Goal: Transaction & Acquisition: Obtain resource

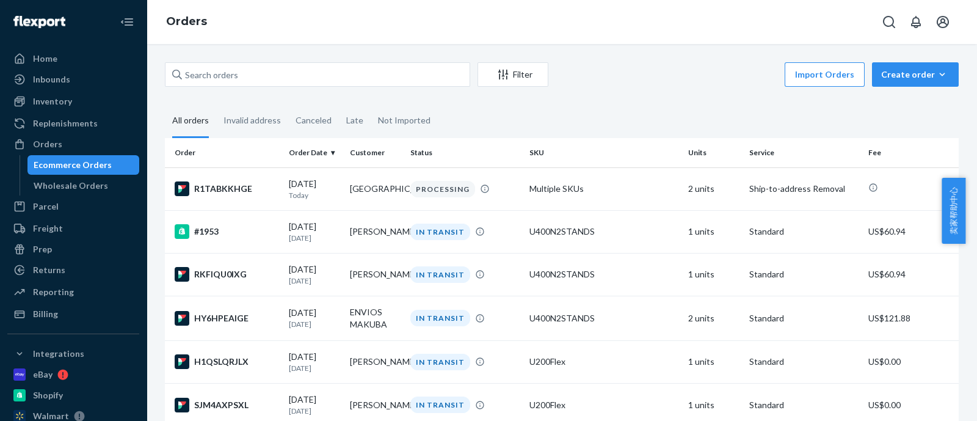
scroll to position [220, 0]
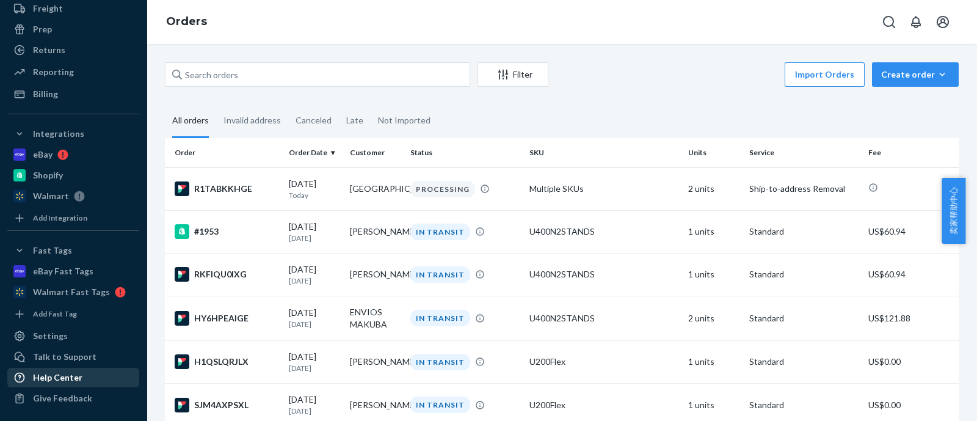
click at [80, 369] on div "Help Center" at bounding box center [74, 377] width 130 height 17
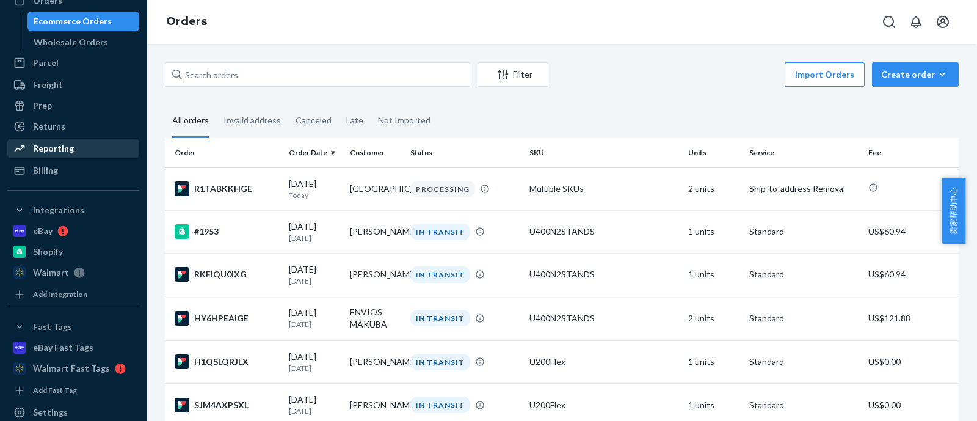
click at [62, 151] on div "Reporting" at bounding box center [53, 148] width 41 height 12
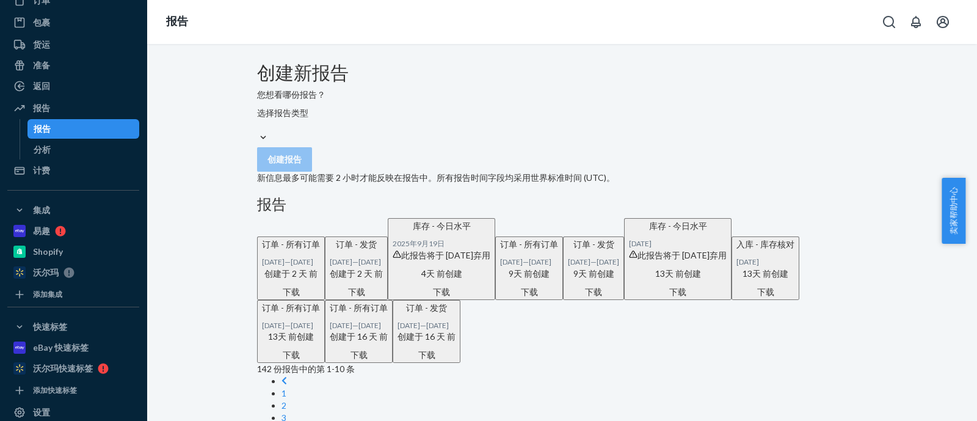
click at [394, 131] on div "选择报告类型" at bounding box center [562, 119] width 610 height 24
click at [258, 131] on input "选择报告类型" at bounding box center [257, 125] width 1 height 12
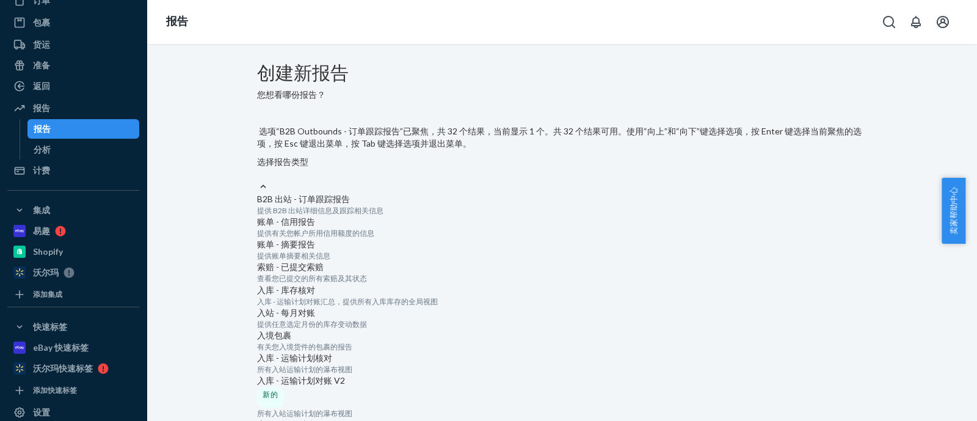
scroll to position [957, 0]
click at [258, 180] on input "选项“B2B Outbounds - 订单跟踪报告”已聚焦，共 32 个结果，当前显示 1 个。共 32 个结果可用。使用“向上”和“向下”键选择选项，按 E…" at bounding box center [257, 174] width 1 height 12
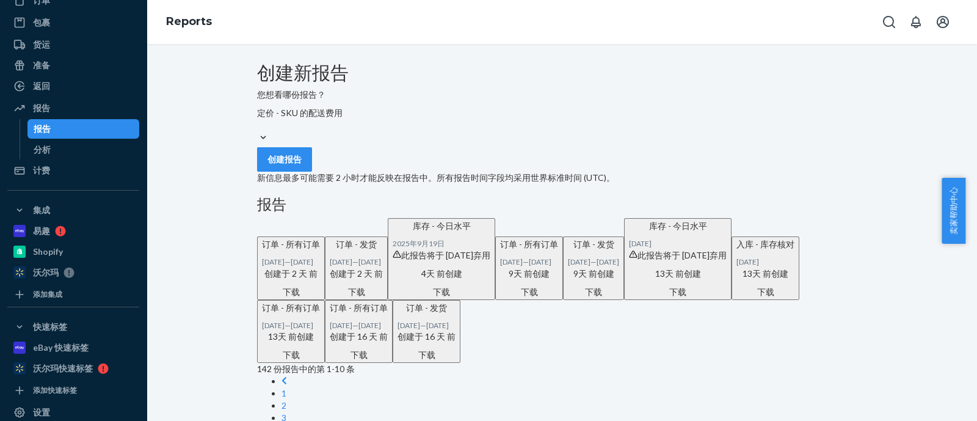
click at [312, 172] on button "创建报告" at bounding box center [284, 159] width 55 height 24
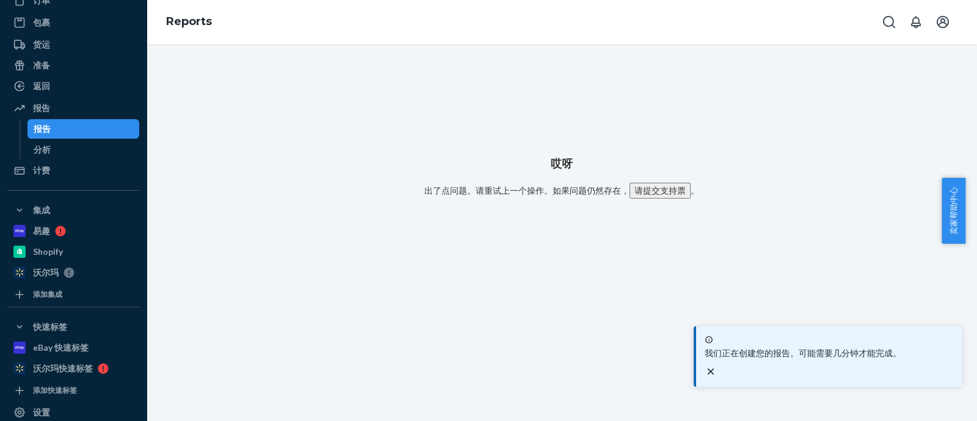
click at [120, 126] on div "报告" at bounding box center [84, 128] width 110 height 17
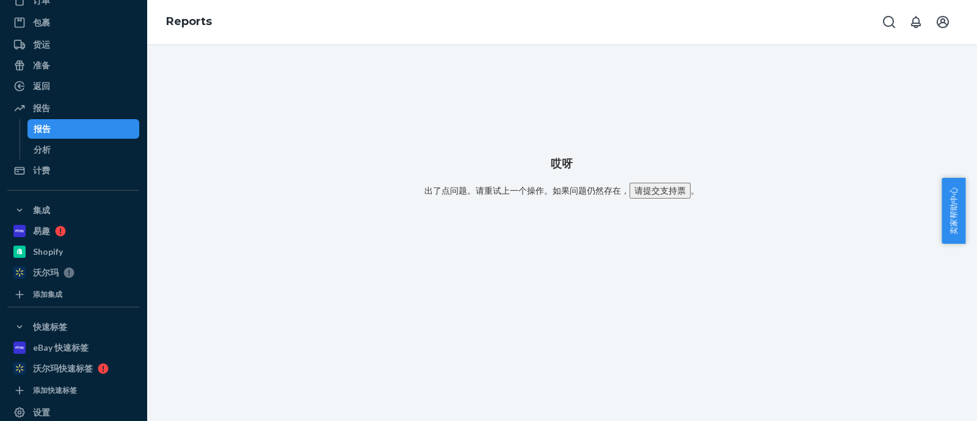
click at [76, 122] on div "报告" at bounding box center [84, 128] width 110 height 17
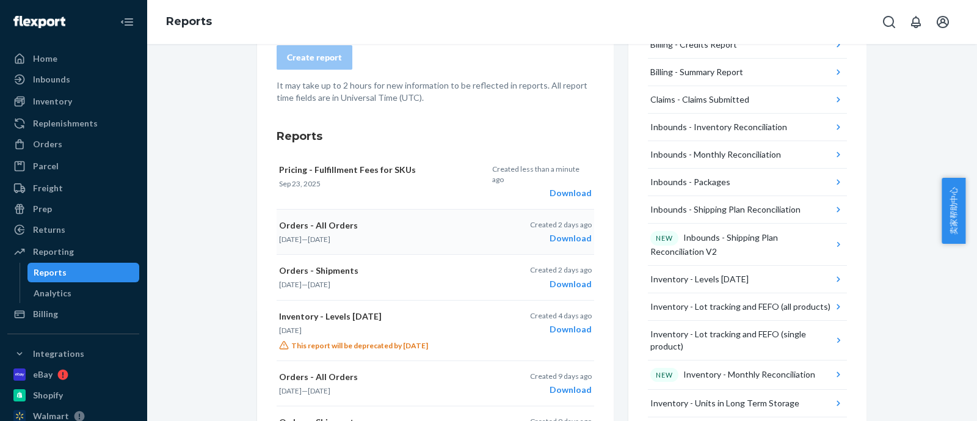
scroll to position [152, 0]
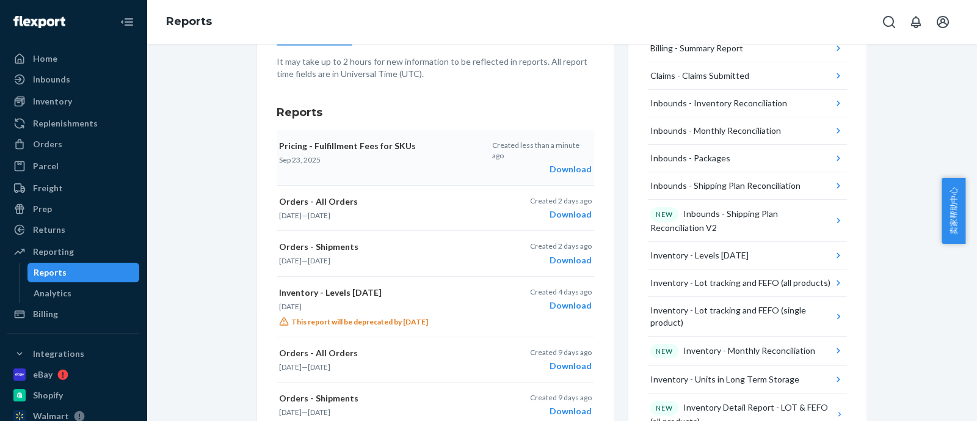
click at [560, 163] on div "Download" at bounding box center [542, 169] width 100 height 12
